Goal: Task Accomplishment & Management: Use online tool/utility

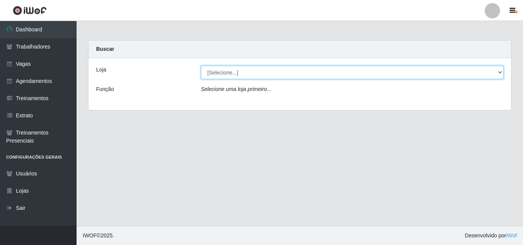
click at [500, 72] on select "[Selecione...] Castelinho Supermercado" at bounding box center [352, 72] width 303 height 13
select select "377"
click at [201, 66] on select "[Selecione...] Castelinho Supermercado" at bounding box center [352, 72] width 303 height 13
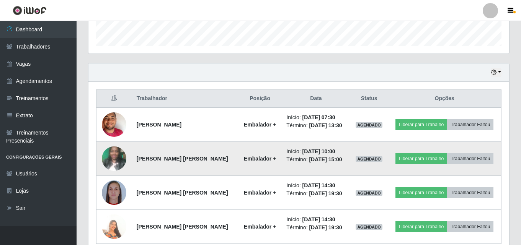
scroll to position [263, 0]
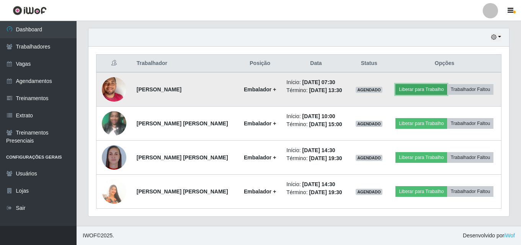
click at [414, 88] on button "Liberar para Trabalho" at bounding box center [421, 89] width 52 height 11
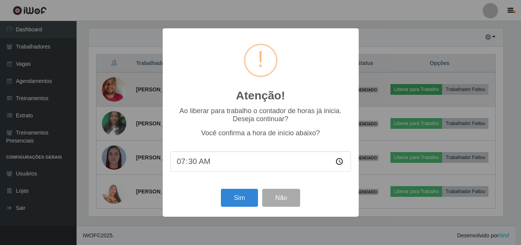
scroll to position [159, 417]
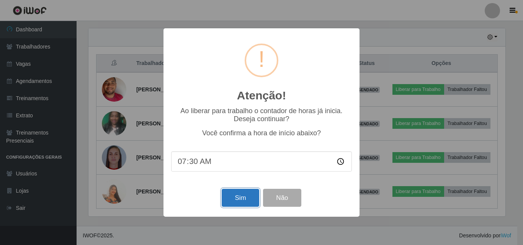
click at [240, 200] on button "Sim" at bounding box center [240, 198] width 37 height 18
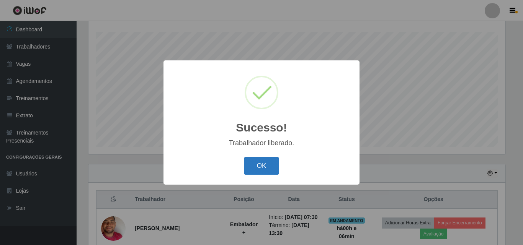
click at [256, 168] on button "OK" at bounding box center [262, 166] width 36 height 18
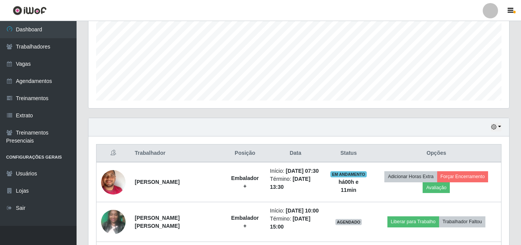
scroll to position [171, 0]
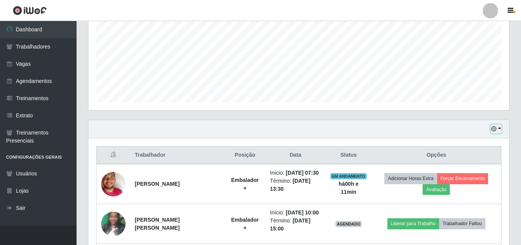
click at [498, 127] on button "button" at bounding box center [496, 129] width 11 height 9
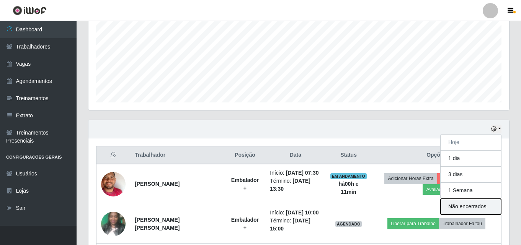
click at [455, 207] on button "Não encerrados" at bounding box center [471, 207] width 60 height 16
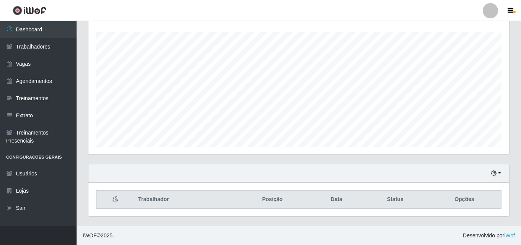
scroll to position [127, 0]
click at [499, 176] on button "button" at bounding box center [496, 173] width 11 height 9
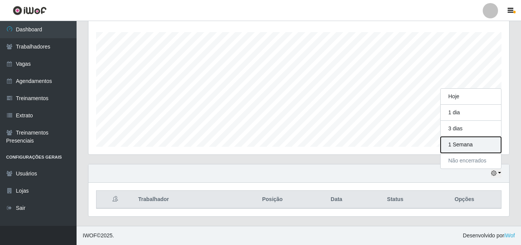
click at [463, 142] on button "1 Semana" at bounding box center [471, 145] width 60 height 16
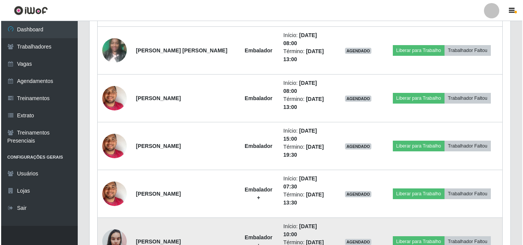
scroll to position [684, 0]
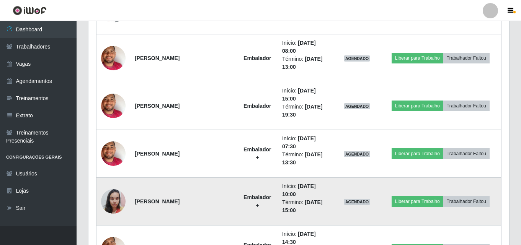
click at [111, 186] on img at bounding box center [113, 202] width 24 height 33
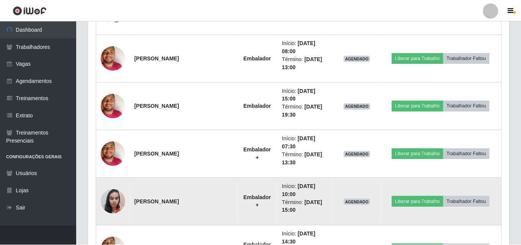
scroll to position [159, 417]
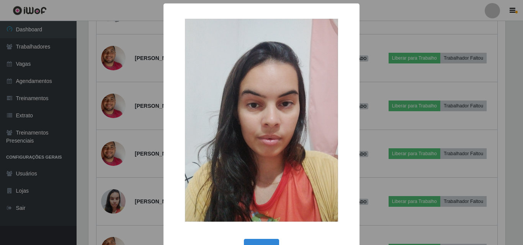
click at [390, 236] on div "× OK Cancel" at bounding box center [261, 122] width 523 height 245
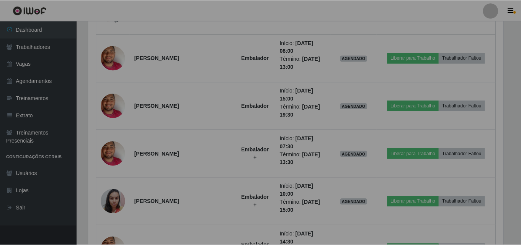
scroll to position [159, 421]
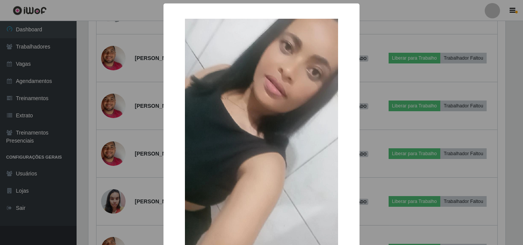
click at [423, 229] on div "× OK Cancel" at bounding box center [261, 122] width 523 height 245
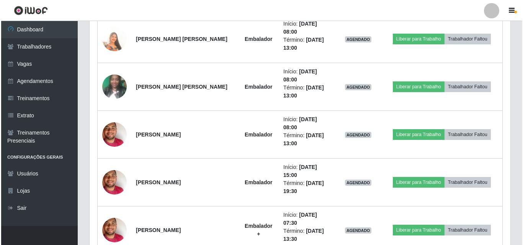
scroll to position [531, 0]
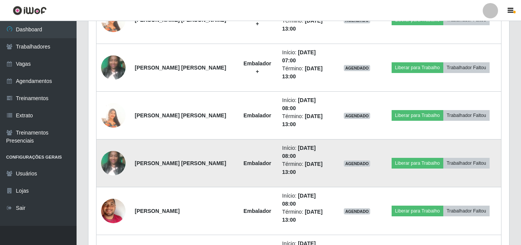
click at [113, 147] on img at bounding box center [113, 163] width 24 height 33
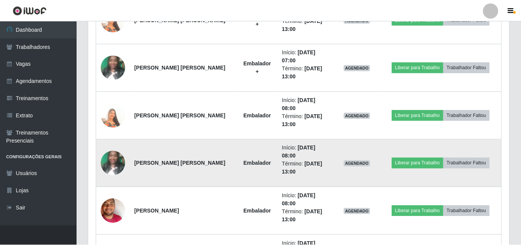
scroll to position [159, 417]
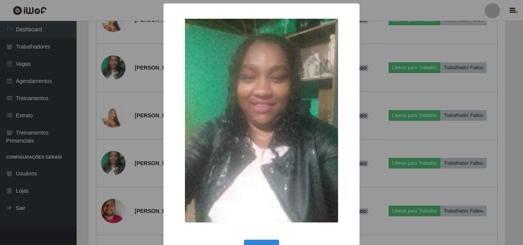
click at [490, 203] on div "× OK Cancel" at bounding box center [261, 122] width 523 height 245
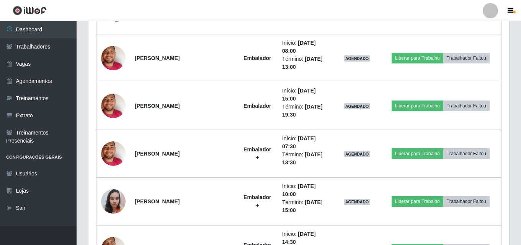
scroll to position [469, 0]
